Goal: Transaction & Acquisition: Purchase product/service

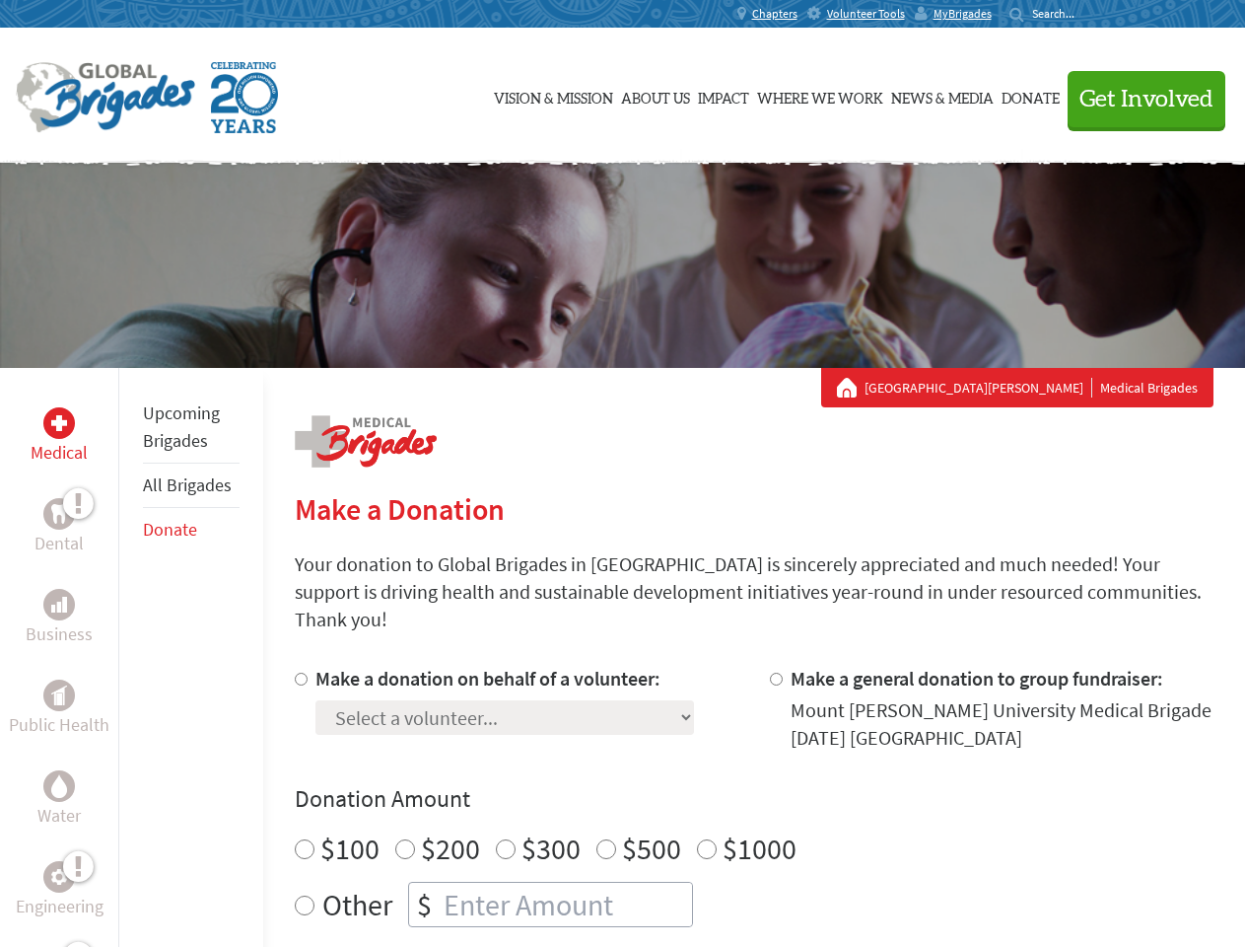
click at [1089, 14] on div "Search for:" at bounding box center [1049, 14] width 79 height 16
click at [1138, 99] on span "Get Involved" at bounding box center [1147, 100] width 134 height 24
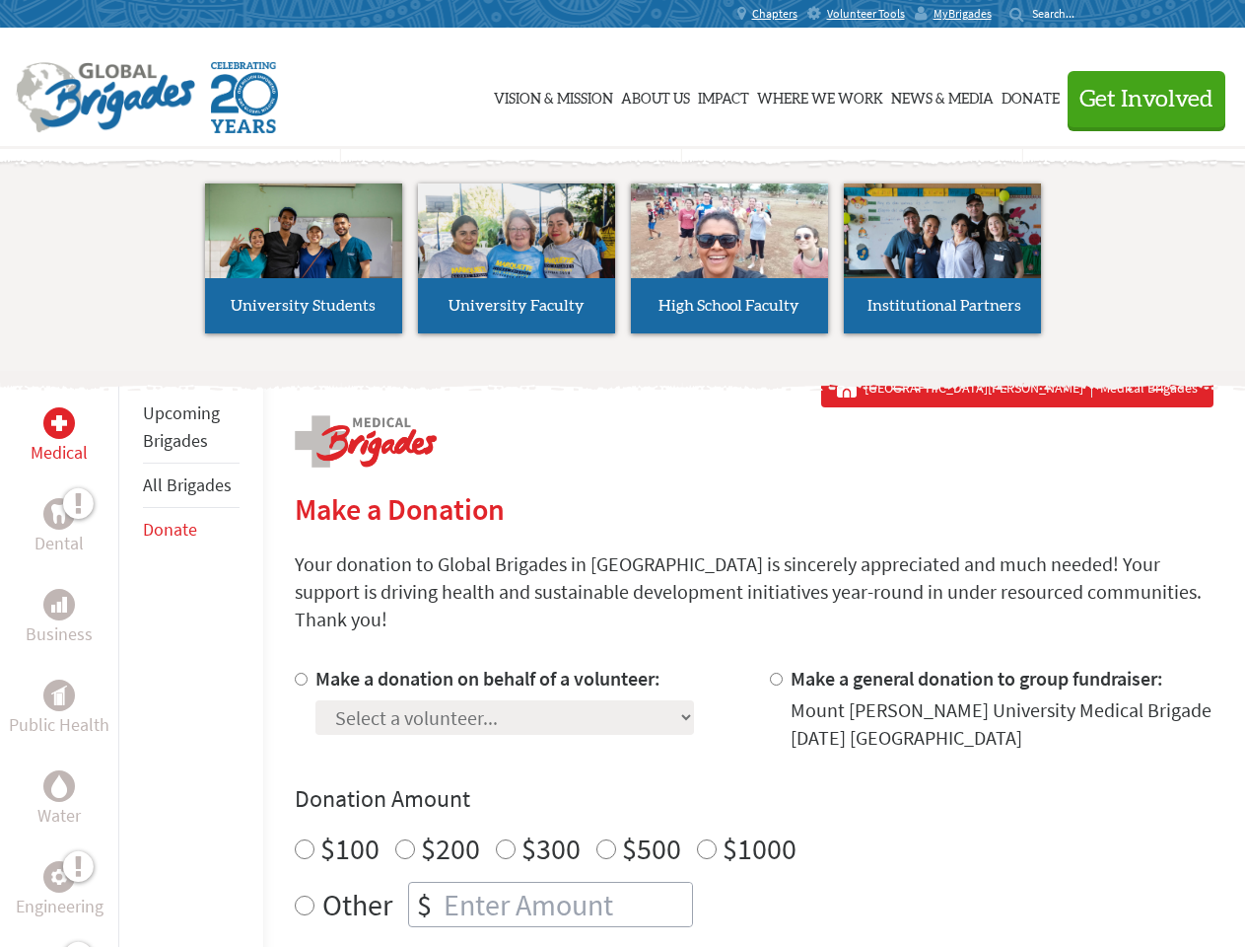
click at [623, 265] on li "High School Faculty" at bounding box center [729, 258] width 213 height 181
click at [130, 657] on div "Upcoming Brigades All Brigades Donate" at bounding box center [190, 841] width 145 height 947
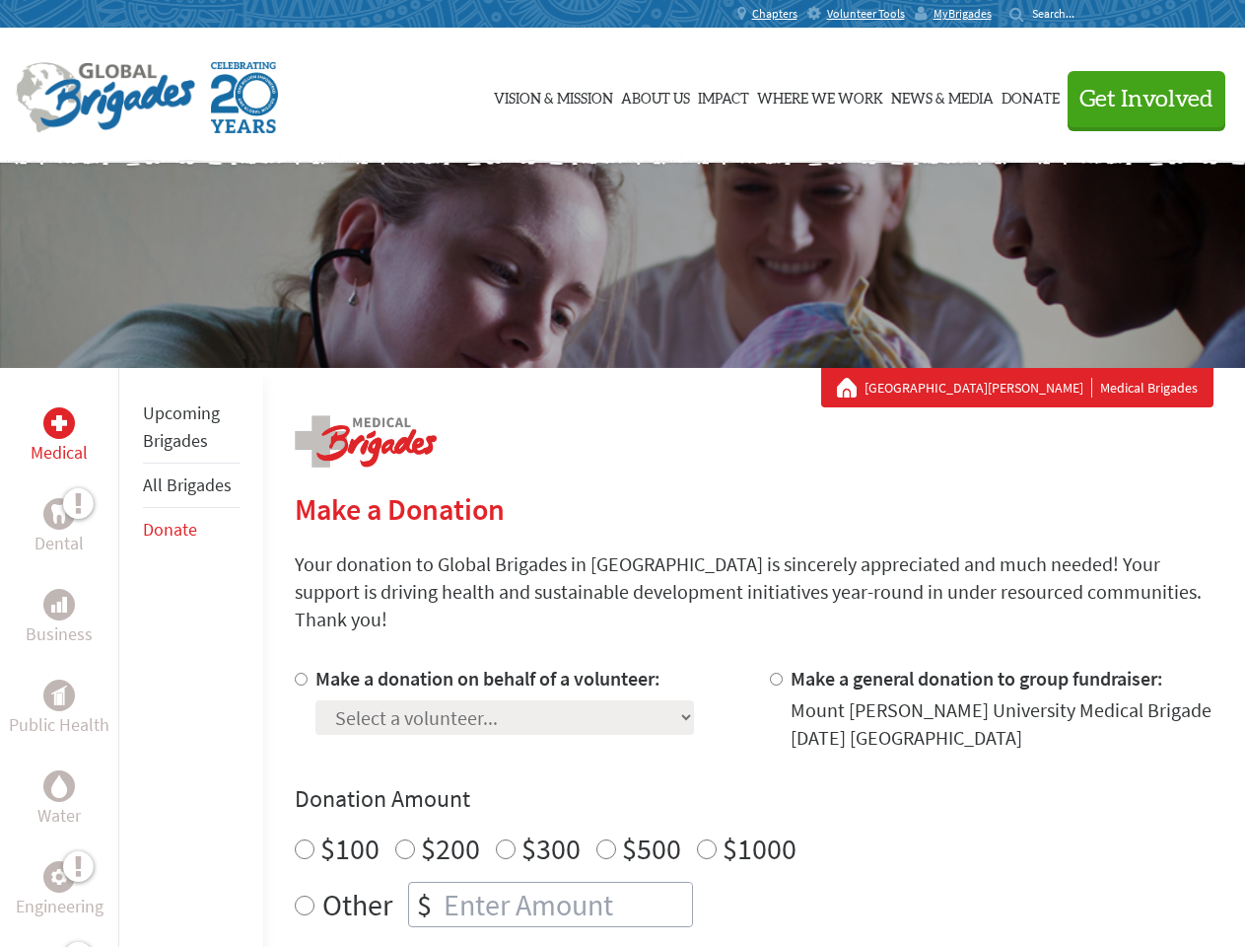
click at [753, 792] on div "Donation Amount $100 $200 $300 $500 $1000 Other $" at bounding box center [754, 855] width 919 height 144
click at [299, 672] on input "Make a donation on behalf of a volunteer:" at bounding box center [301, 678] width 13 height 13
radio input "true"
click at [775, 672] on input "Make a general donation to group fundraiser:" at bounding box center [776, 678] width 13 height 13
radio input "true"
